Goal: Task Accomplishment & Management: Complete application form

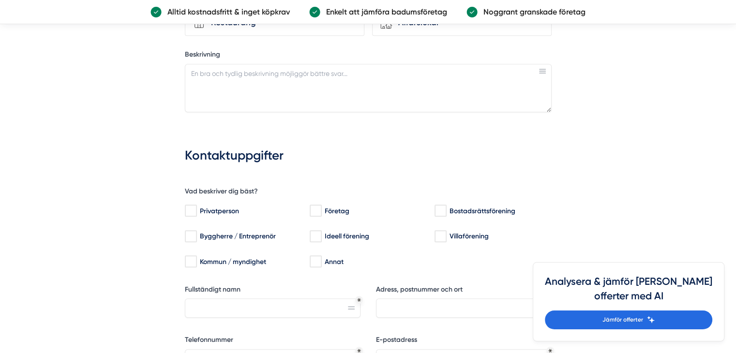
scroll to position [622, 0]
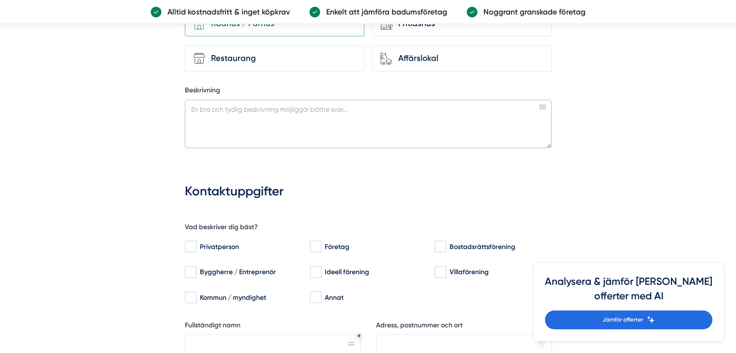
click at [189, 107] on textarea "Beskrivning" at bounding box center [368, 124] width 367 height 48
paste textarea "STORLEK BADRDUM: Långsida X 2 (gipsväggar): 1,88 x 2,38 = 4,47 m2 Kortsida 1: 1…"
type textarea "STORLEK BADRDUM: Långsida X 2 (gipsväggar): 1,88 x 2,38 = 4,47 m2 Kortsida 1: 1…"
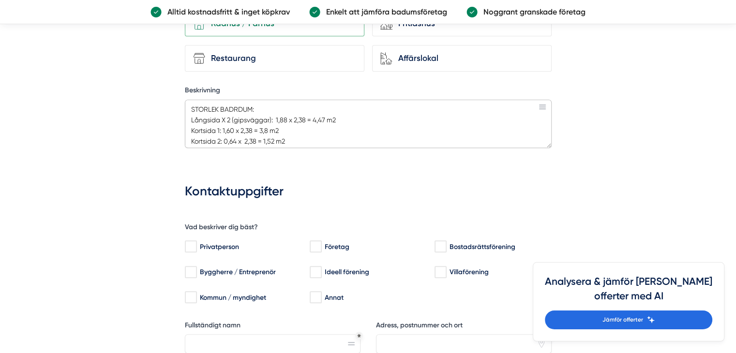
scroll to position [78, 0]
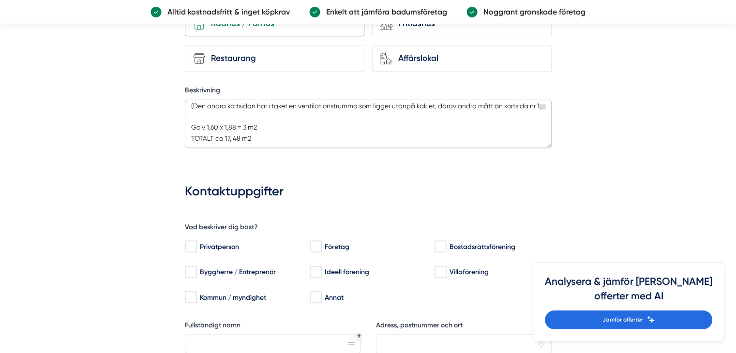
drag, startPoint x: 188, startPoint y: 107, endPoint x: 335, endPoint y: 155, distance: 155.2
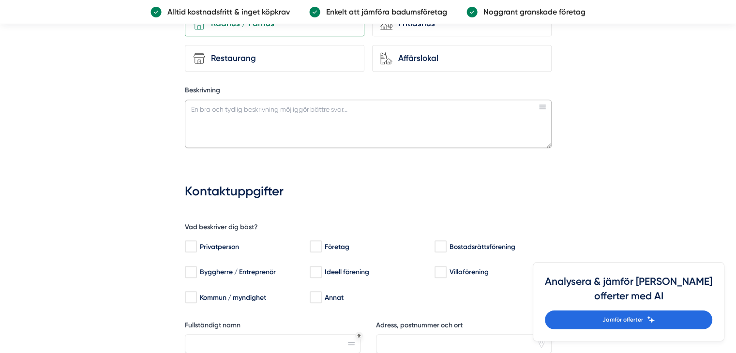
scroll to position [0, 0]
click at [191, 105] on textarea "Beskrivning" at bounding box center [368, 124] width 367 height 48
paste textarea "Lor, Ip do sitametconse ad el seddoe temp in utl et doloremagnaaliqu. En ad min…"
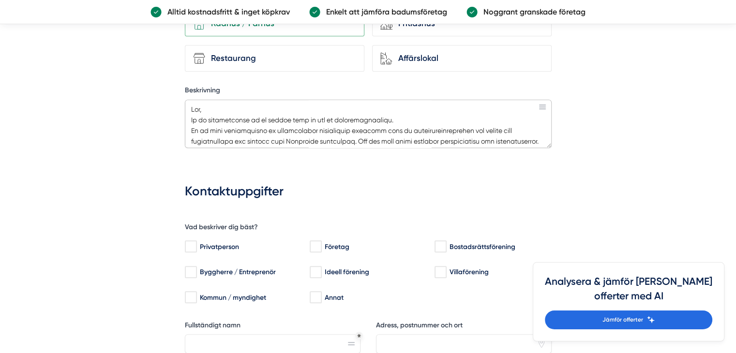
click at [348, 117] on textarea "Beskrivning" at bounding box center [368, 124] width 367 height 48
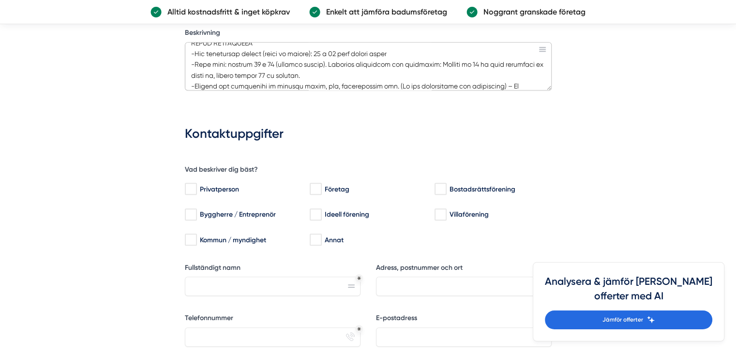
scroll to position [704, 0]
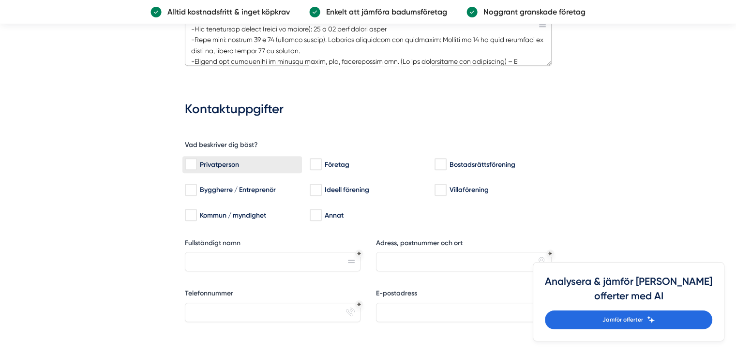
type textarea "Lor, Ip do sitametconse ad el seddoe temp in utl et doloremagnaaliqua. En ad mi…"
click at [190, 160] on input "Privatperson" at bounding box center [190, 165] width 11 height 10
checkbox input "true"
click at [254, 255] on input "Fullständigt namn" at bounding box center [273, 261] width 176 height 19
type input "[PERSON_NAME]"
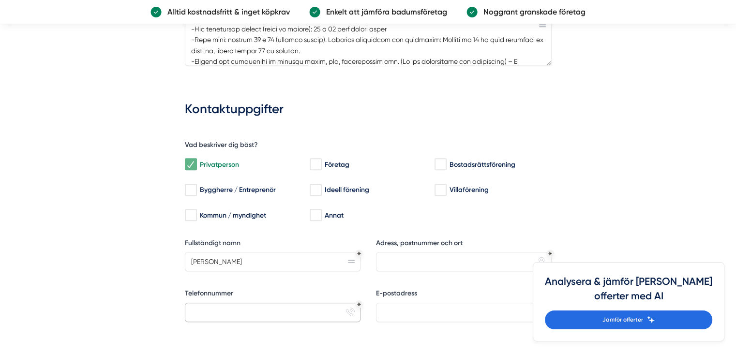
type input "0725797661"
type input "[EMAIL_ADDRESS][DOMAIN_NAME]"
click at [406, 252] on input "Adress, postnummer och ort" at bounding box center [464, 261] width 176 height 19
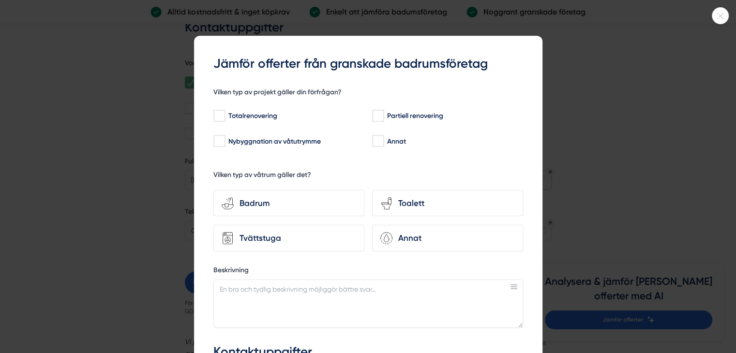
scroll to position [848, 0]
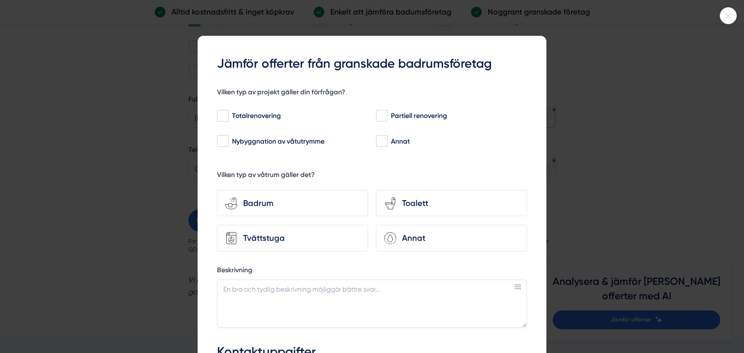
drag, startPoint x: 741, startPoint y: 142, endPoint x: 740, endPoint y: 169, distance: 27.6
click at [736, 169] on html "NYHET Jämför offerter med AI Om oss Kontakta oss Anslut företag Inspiration [GE…" at bounding box center [372, 116] width 744 height 1929
type input "[STREET_ADDRESS]"
click at [726, 12] on div at bounding box center [727, 15] width 17 height 17
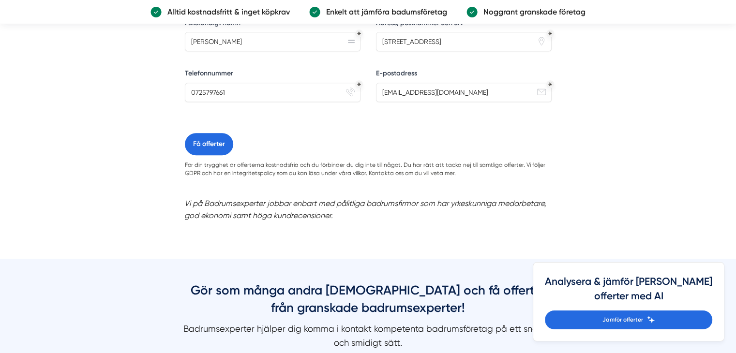
scroll to position [929, 0]
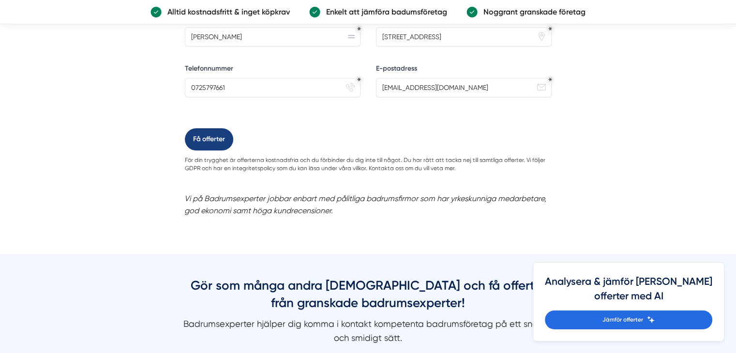
click at [206, 139] on button "Få offerter" at bounding box center [209, 139] width 48 height 22
